Goal: Check status: Check status

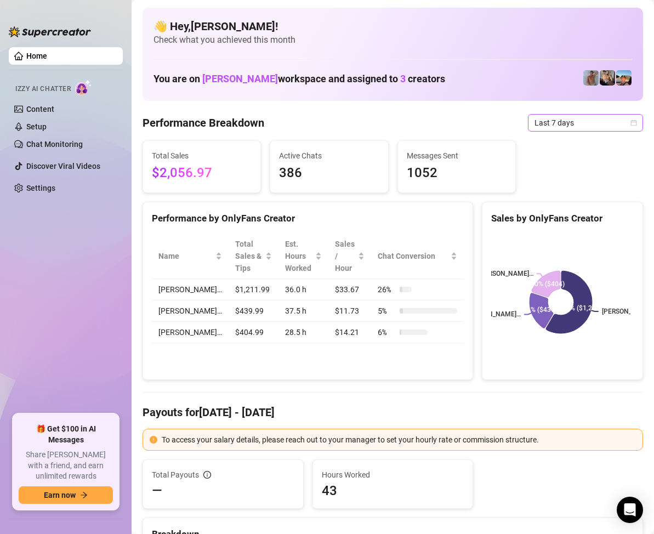
click at [620, 121] on span "Last 7 days" at bounding box center [586, 123] width 102 height 16
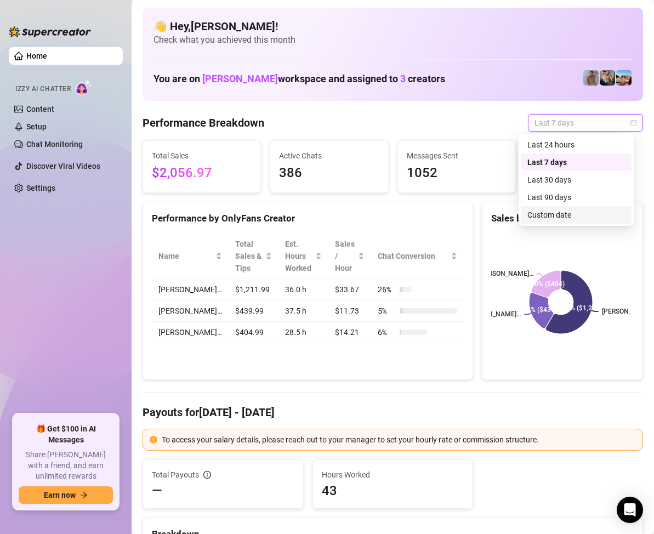
click at [573, 211] on div "Custom date" at bounding box center [577, 215] width 98 height 12
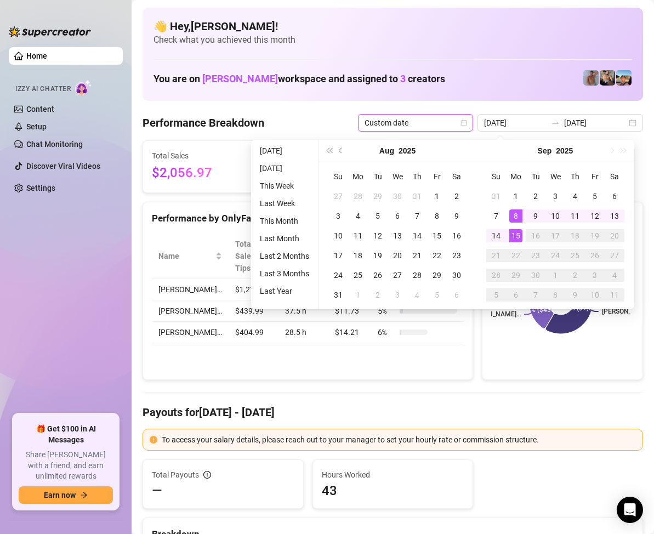
type input "[DATE]"
click at [516, 233] on div "15" at bounding box center [516, 235] width 13 height 13
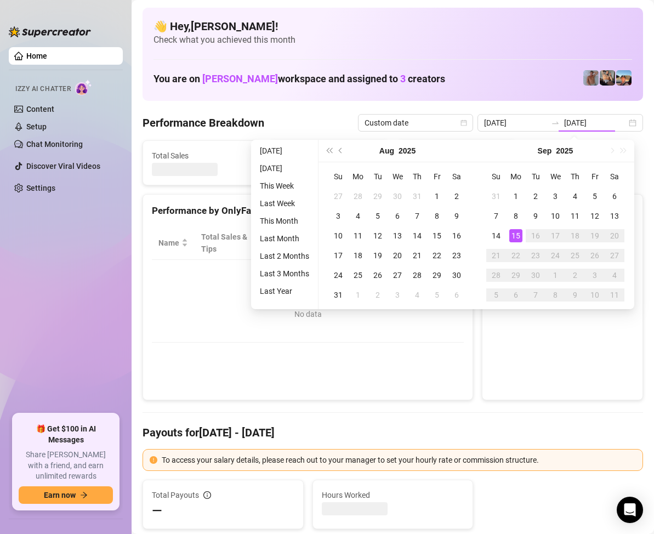
type input "[DATE]"
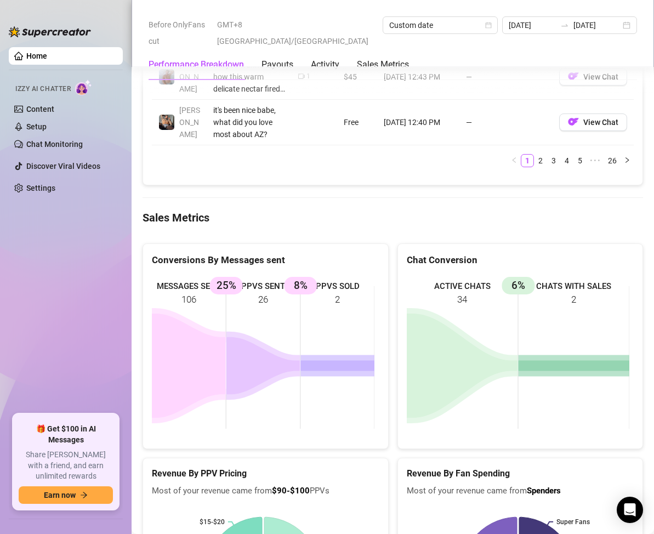
scroll to position [1426, 0]
